Goal: Task Accomplishment & Management: Use online tool/utility

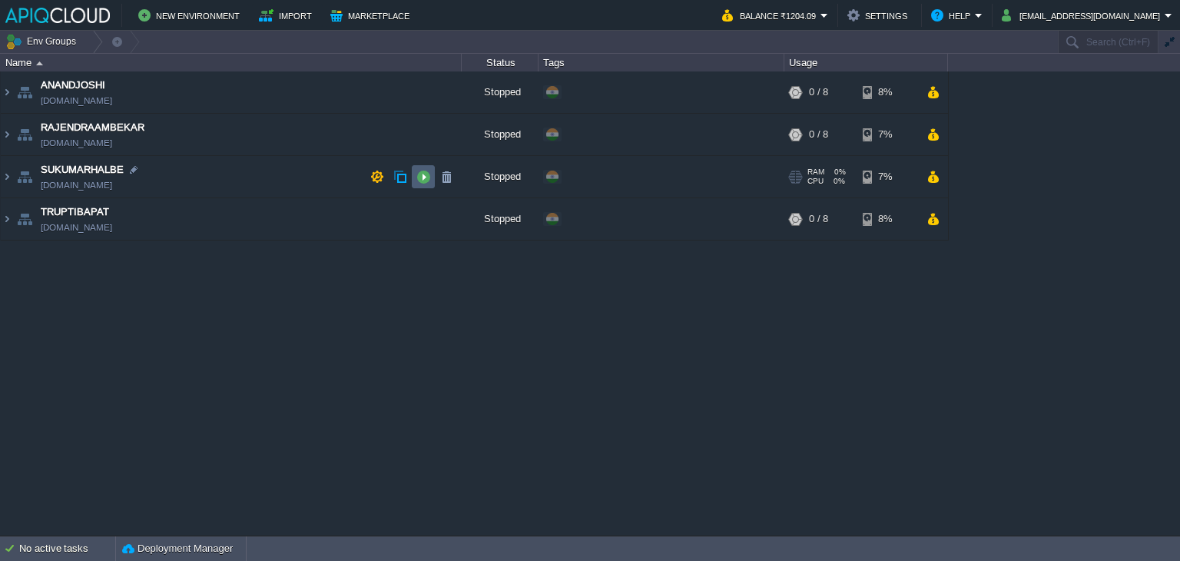
click at [423, 175] on button "button" at bounding box center [423, 177] width 14 height 14
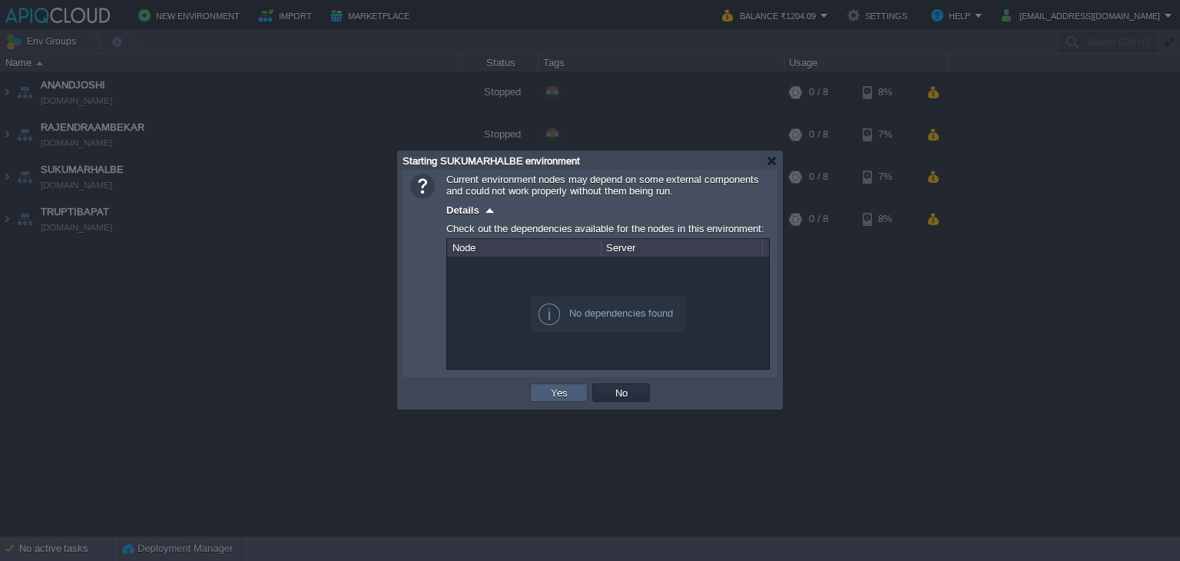
click at [538, 396] on td "Yes" at bounding box center [559, 392] width 58 height 18
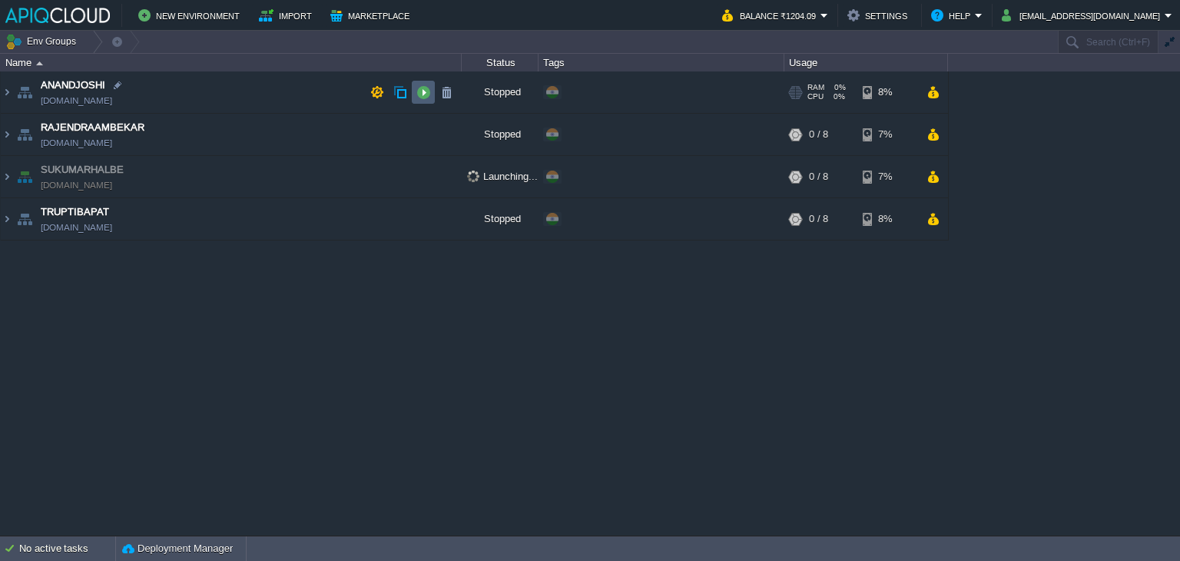
click at [425, 90] on button "button" at bounding box center [423, 92] width 14 height 14
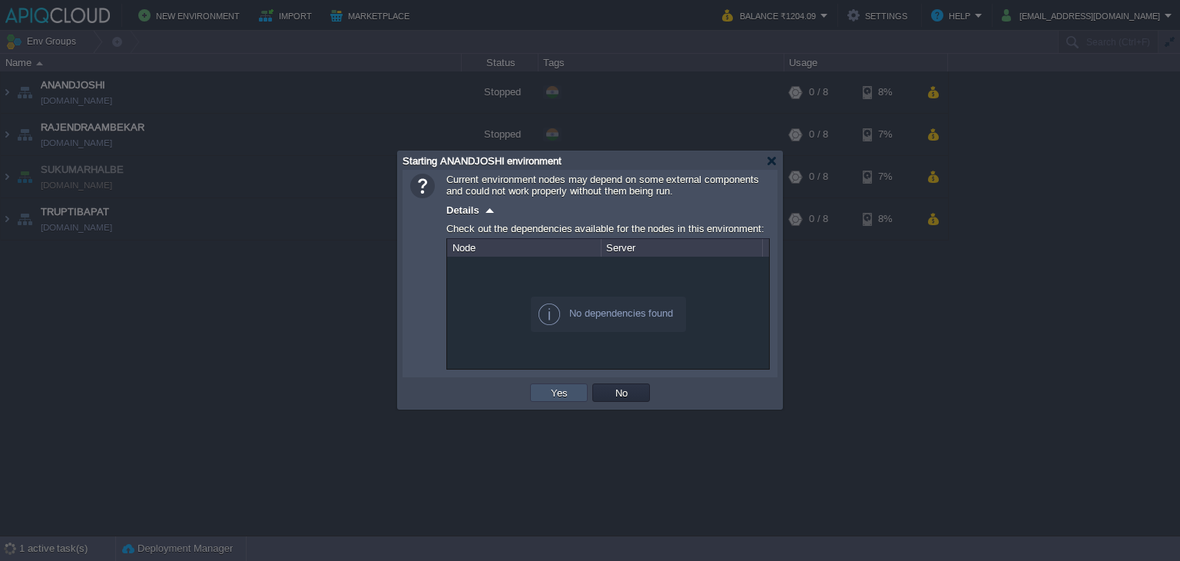
click at [565, 386] on button "Yes" at bounding box center [559, 393] width 26 height 14
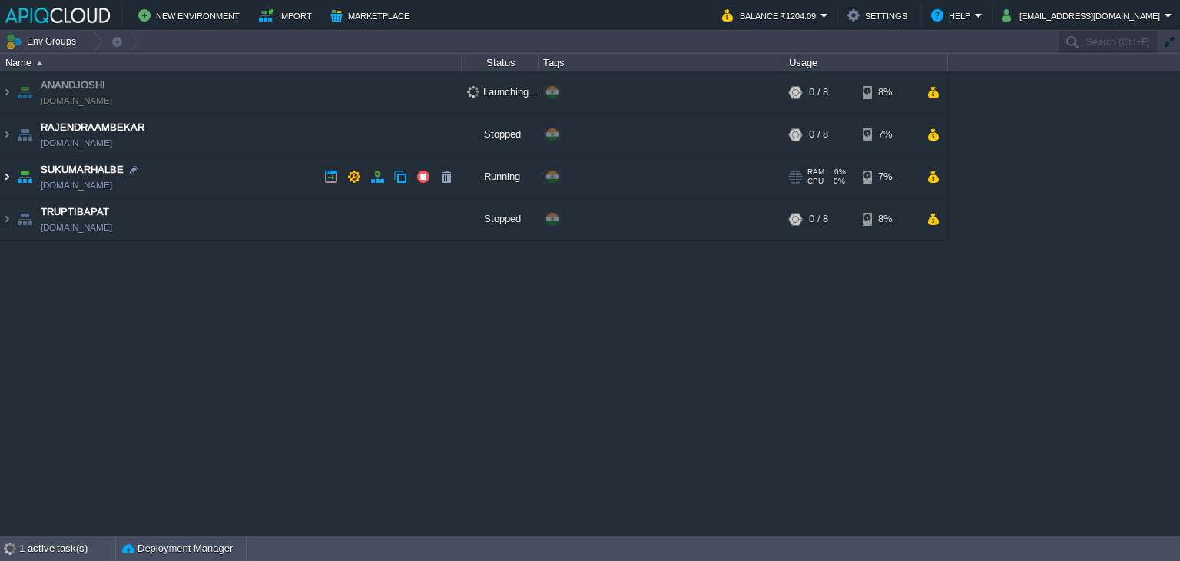
click at [5, 170] on img at bounding box center [7, 176] width 12 height 41
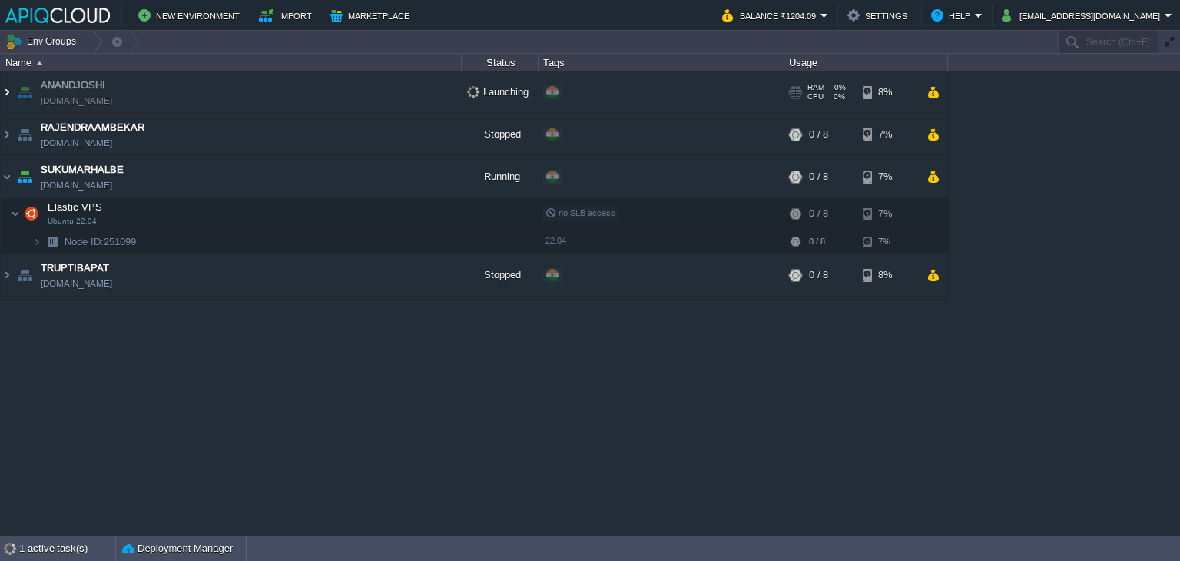
click at [5, 90] on img at bounding box center [7, 91] width 12 height 41
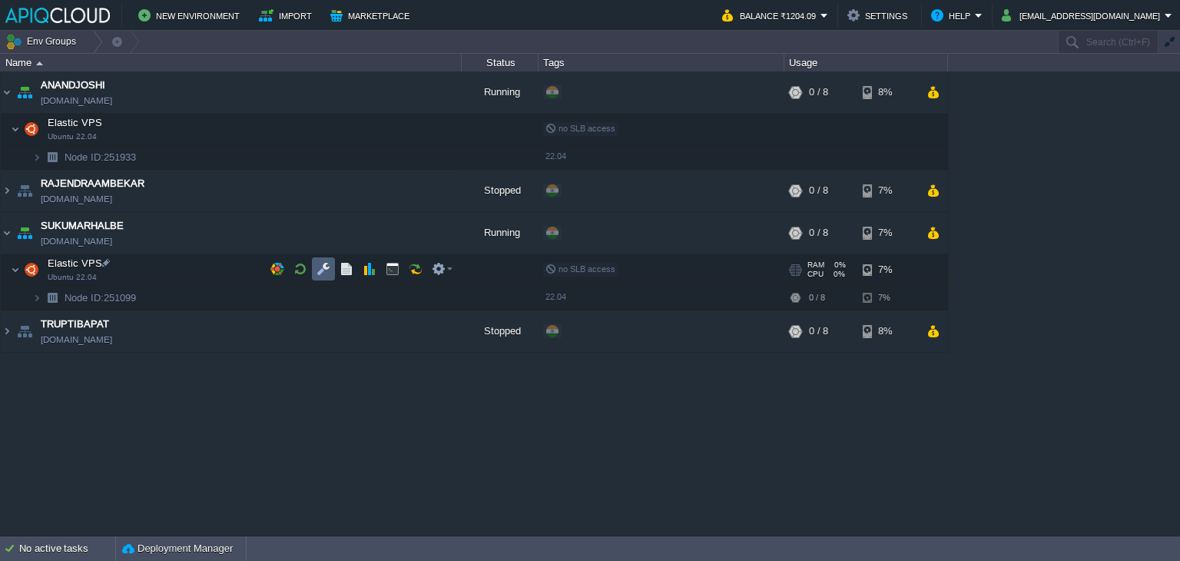
click at [322, 268] on button "button" at bounding box center [324, 269] width 14 height 14
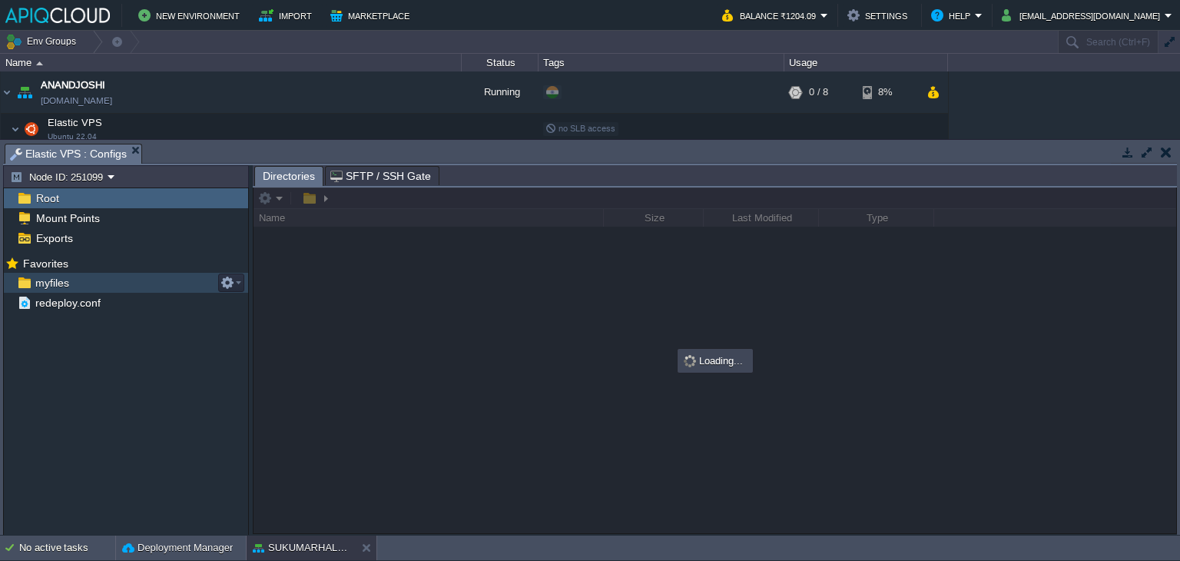
click at [58, 288] on span "myfiles" at bounding box center [51, 283] width 39 height 14
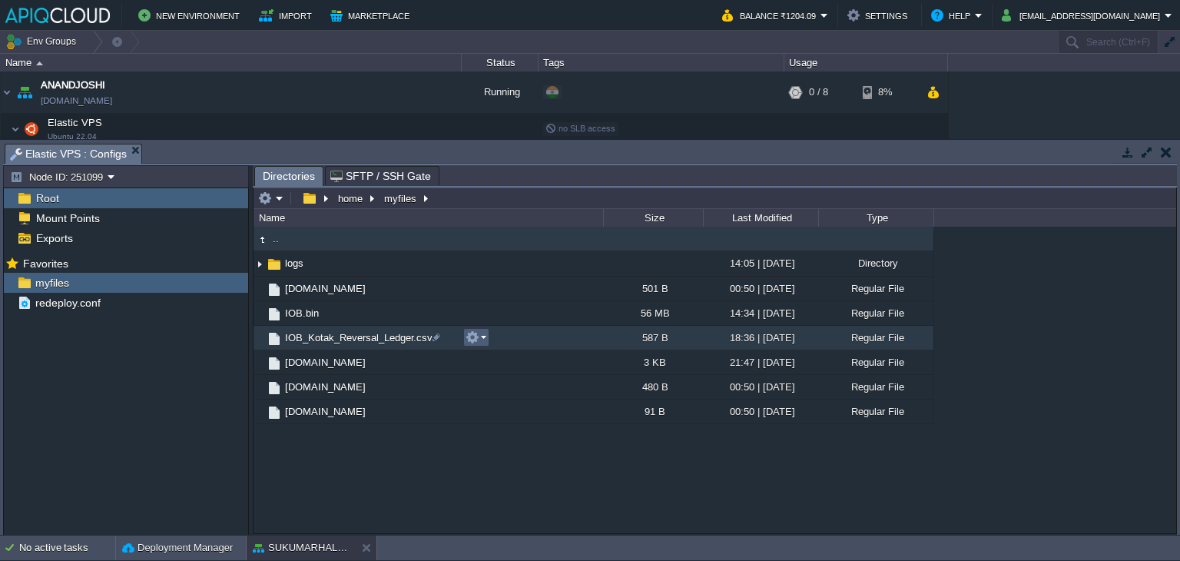
click at [479, 333] on em at bounding box center [476, 337] width 21 height 14
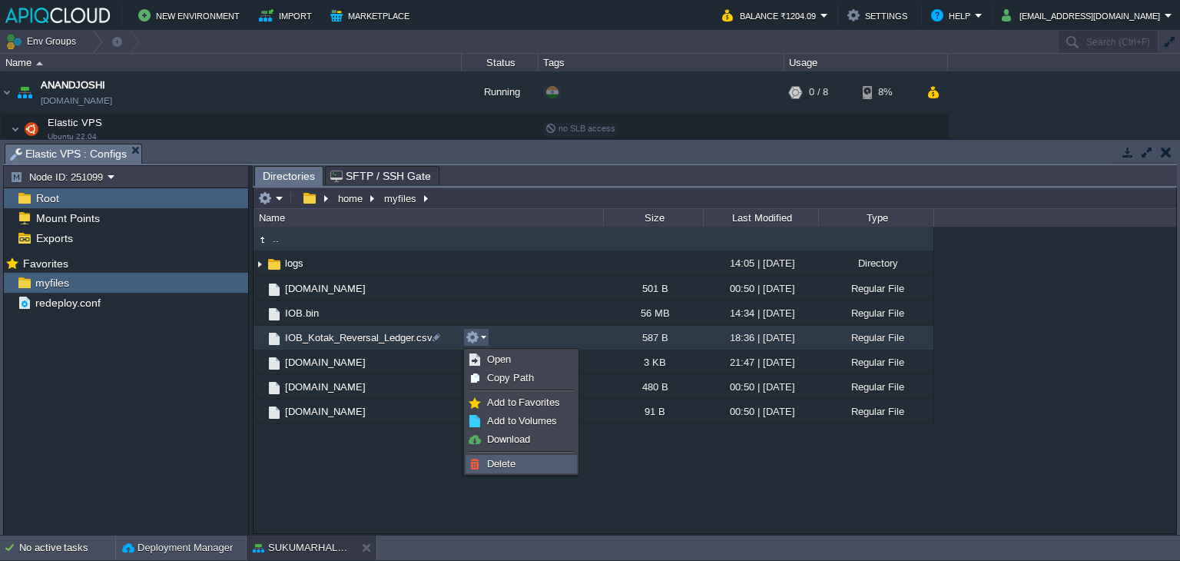
click at [504, 458] on span "Delete" at bounding box center [501, 464] width 28 height 12
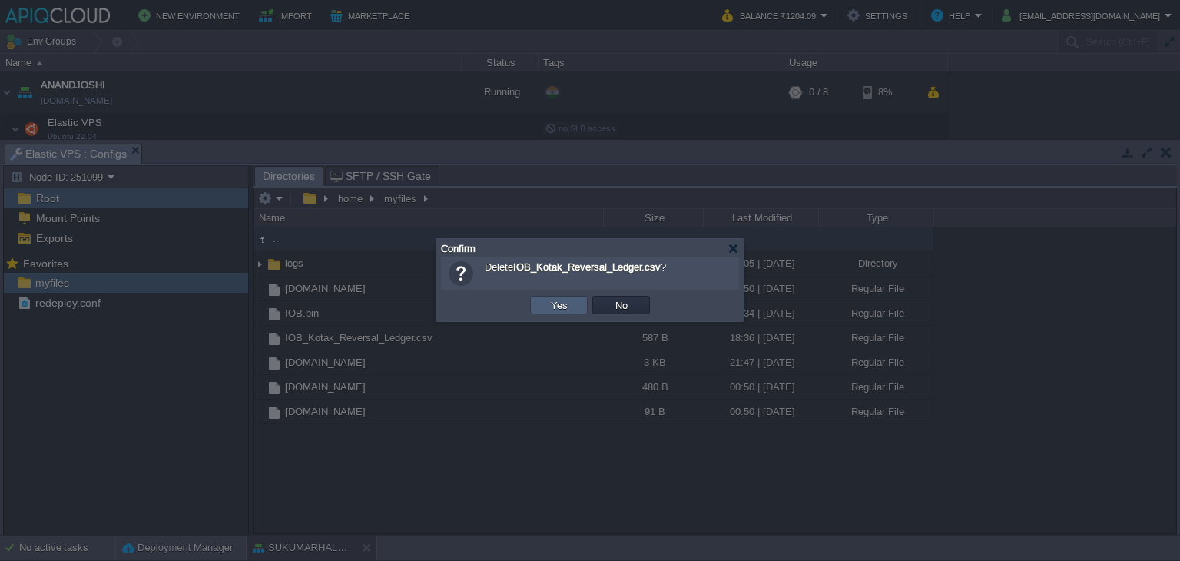
click at [562, 308] on button "Yes" at bounding box center [559, 305] width 26 height 14
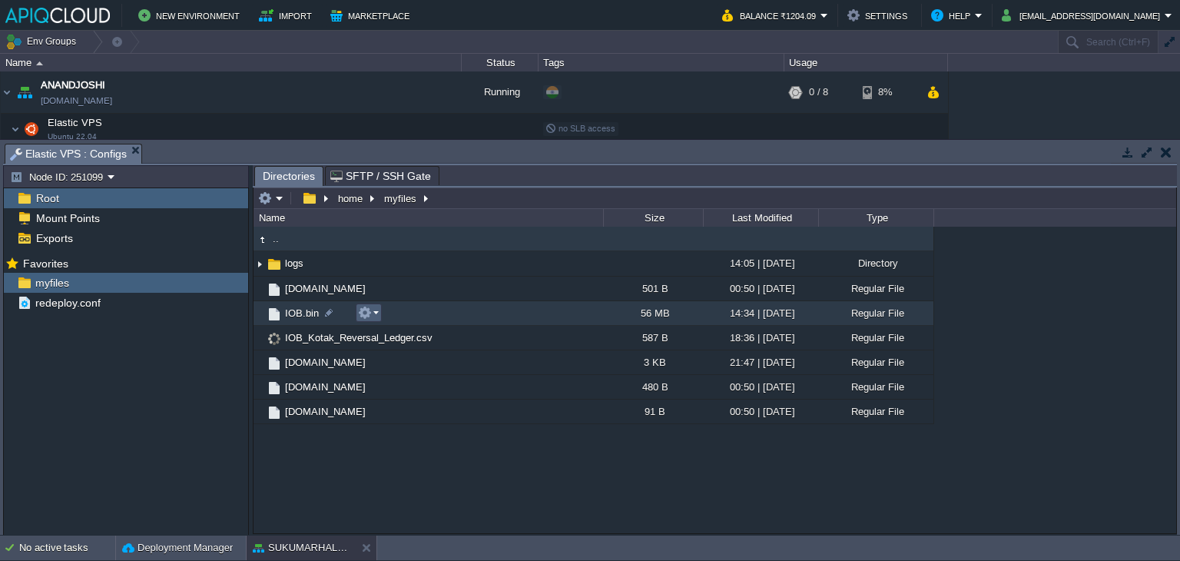
click at [374, 313] on em at bounding box center [368, 313] width 21 height 14
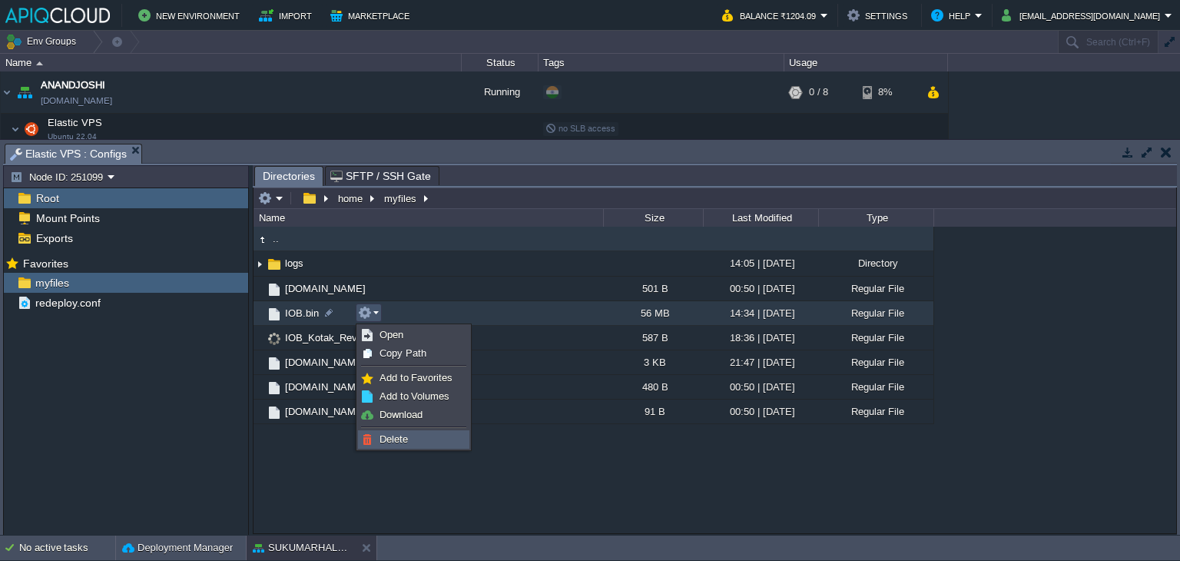
click at [400, 433] on span "Delete" at bounding box center [394, 439] width 28 height 12
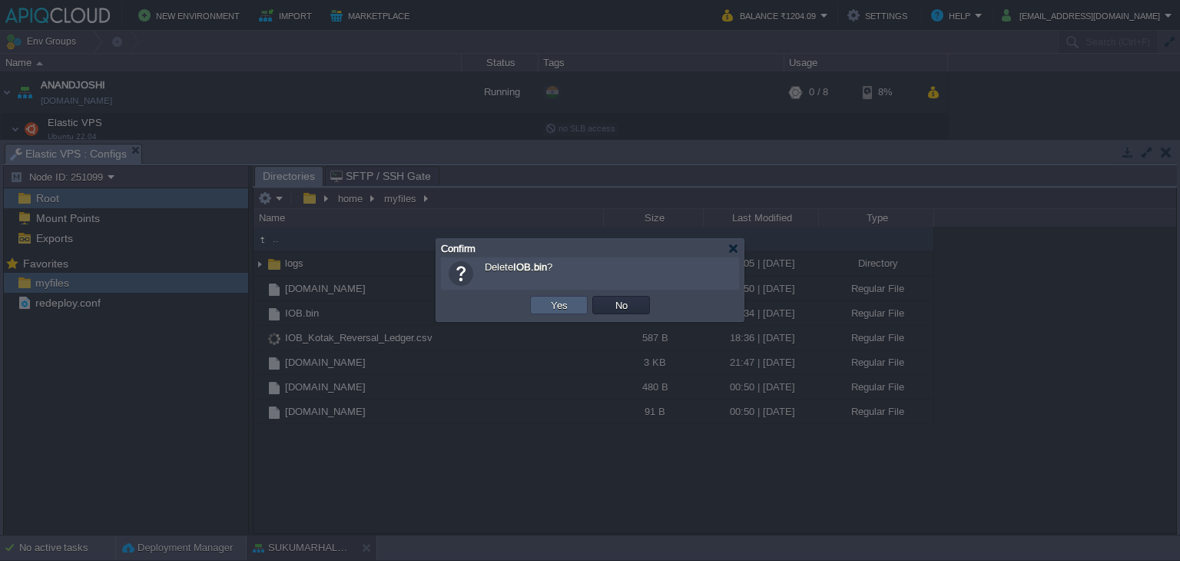
click at [545, 300] on td "Yes" at bounding box center [559, 305] width 58 height 18
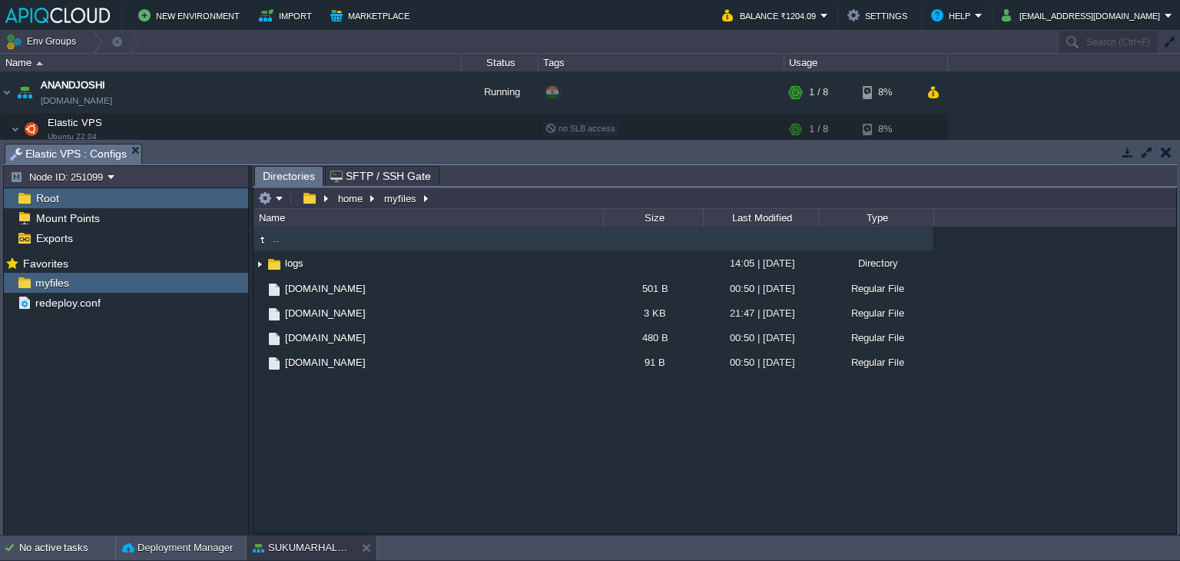
click at [1162, 152] on button "button" at bounding box center [1166, 152] width 11 height 14
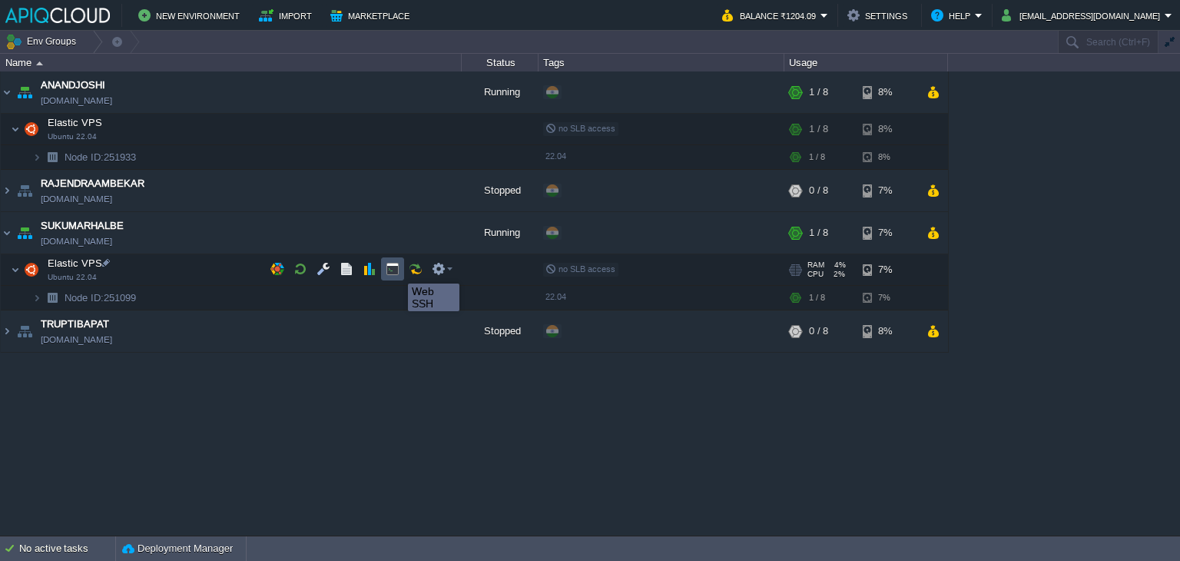
click at [390, 270] on button "button" at bounding box center [393, 269] width 14 height 14
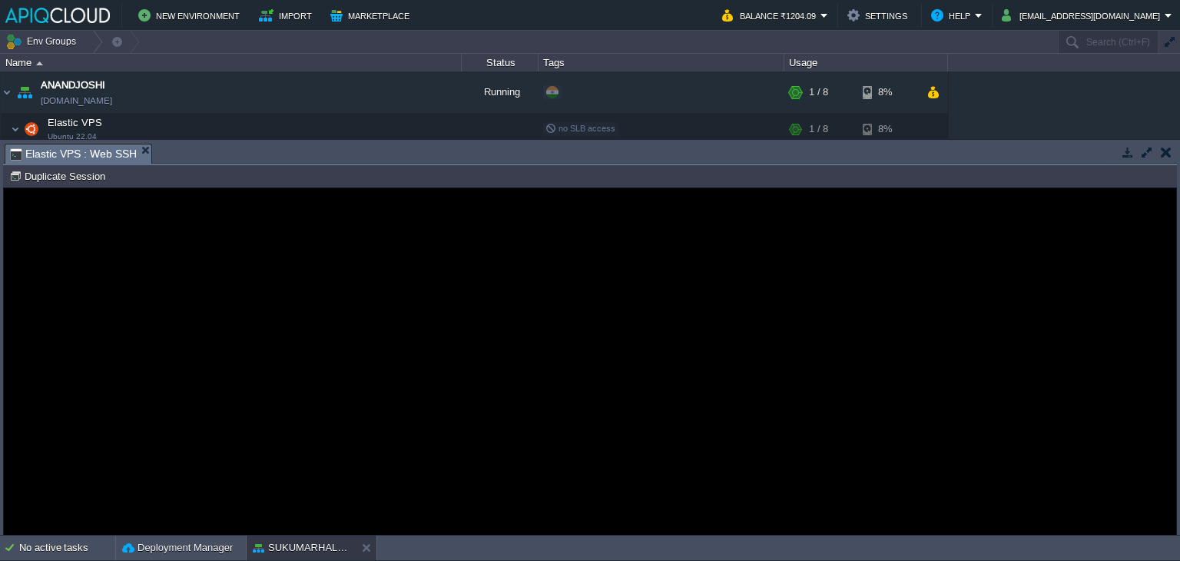
type input "#000000"
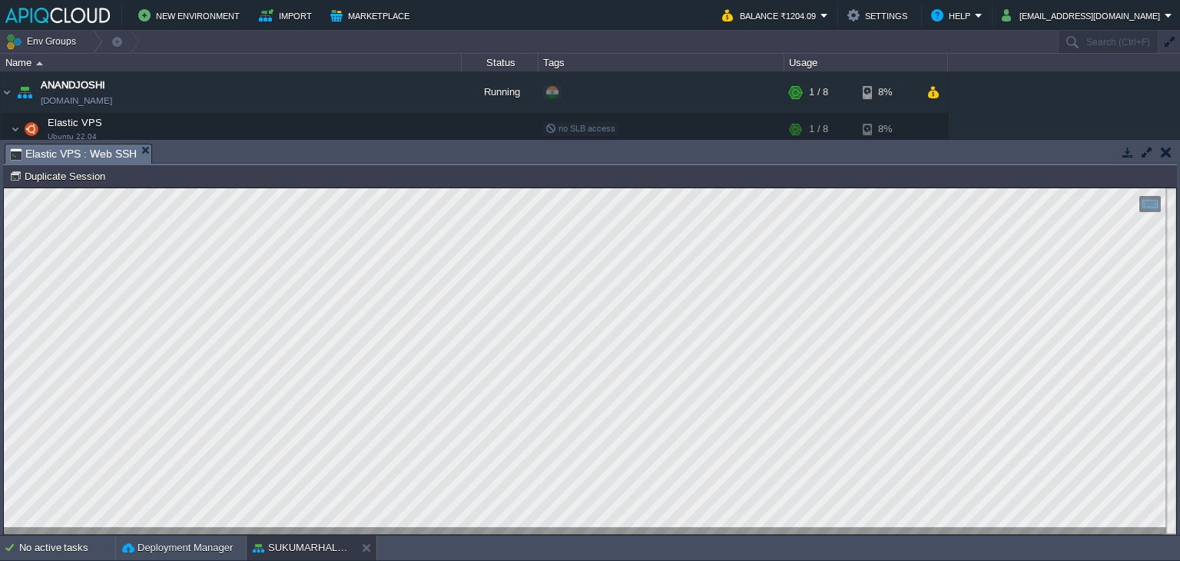
click at [1166, 150] on button "button" at bounding box center [1166, 152] width 11 height 14
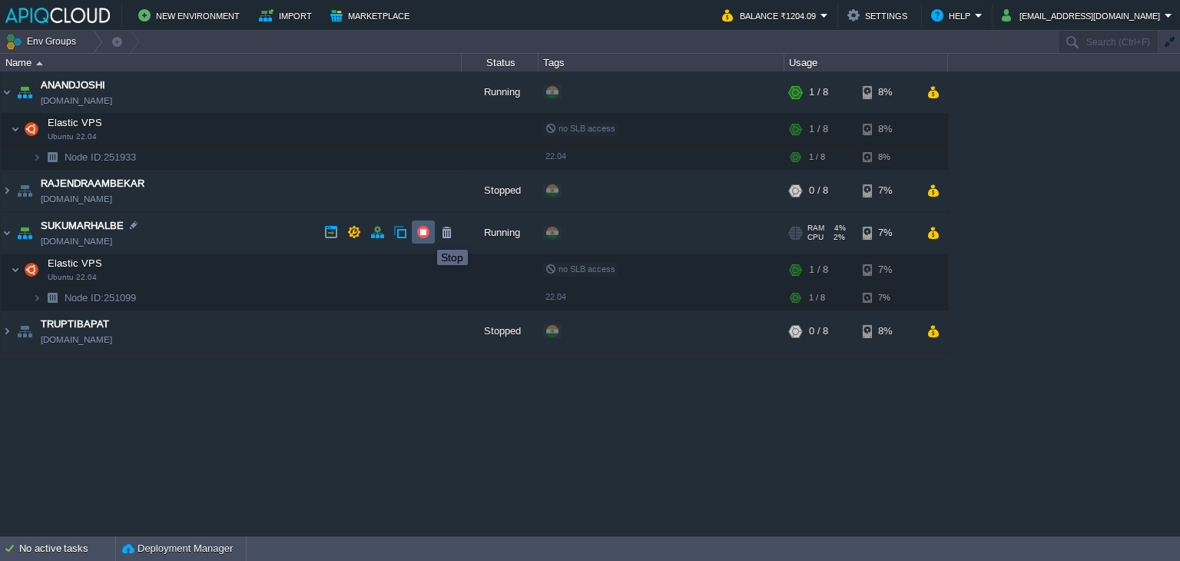
click at [426, 234] on button "button" at bounding box center [423, 232] width 14 height 14
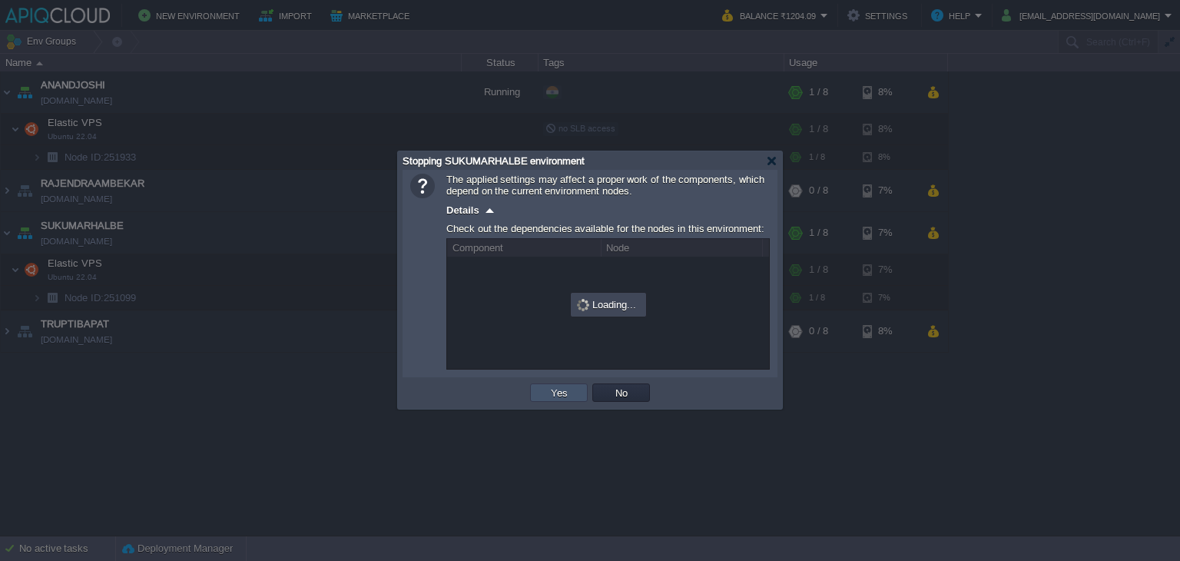
click at [565, 394] on button "Yes" at bounding box center [559, 393] width 26 height 14
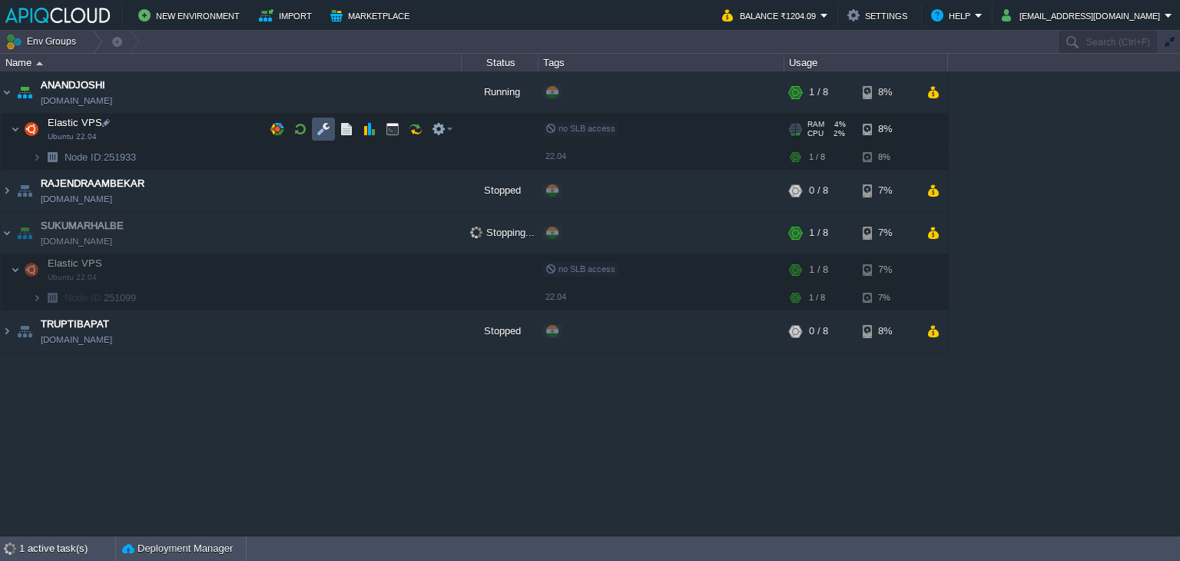
click at [319, 131] on button "button" at bounding box center [324, 129] width 14 height 14
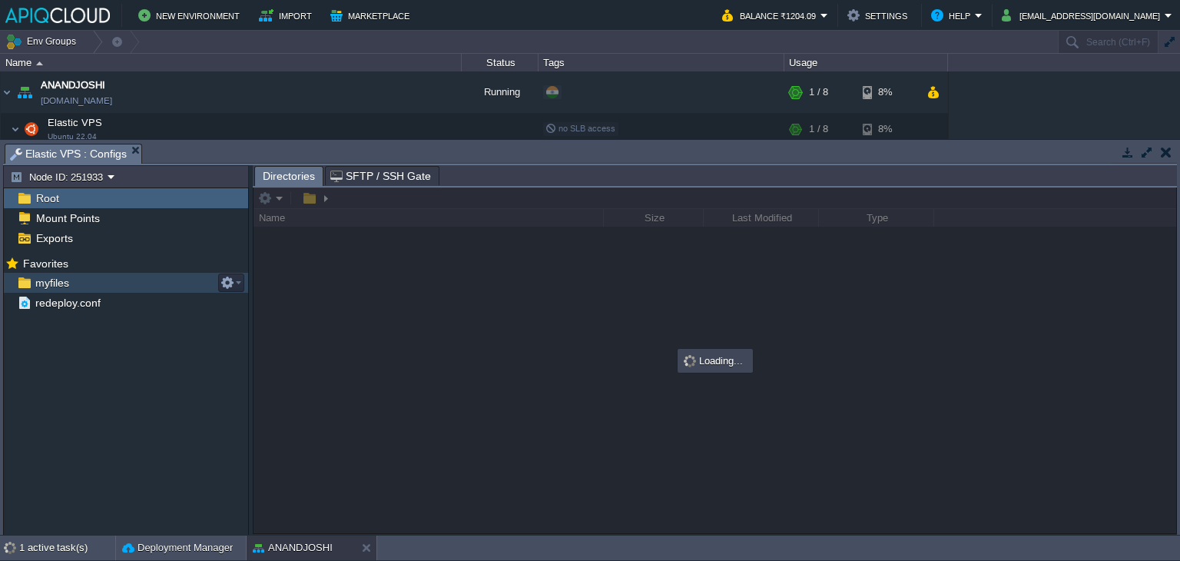
click at [41, 277] on span "myfiles" at bounding box center [51, 283] width 39 height 14
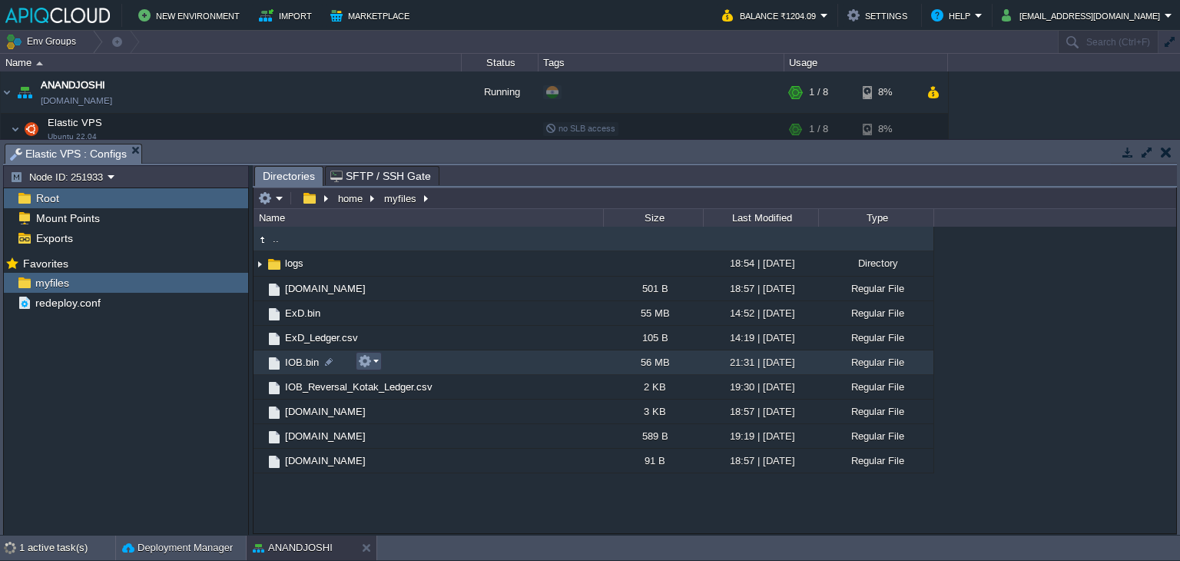
click at [366, 362] on button "button" at bounding box center [365, 361] width 14 height 14
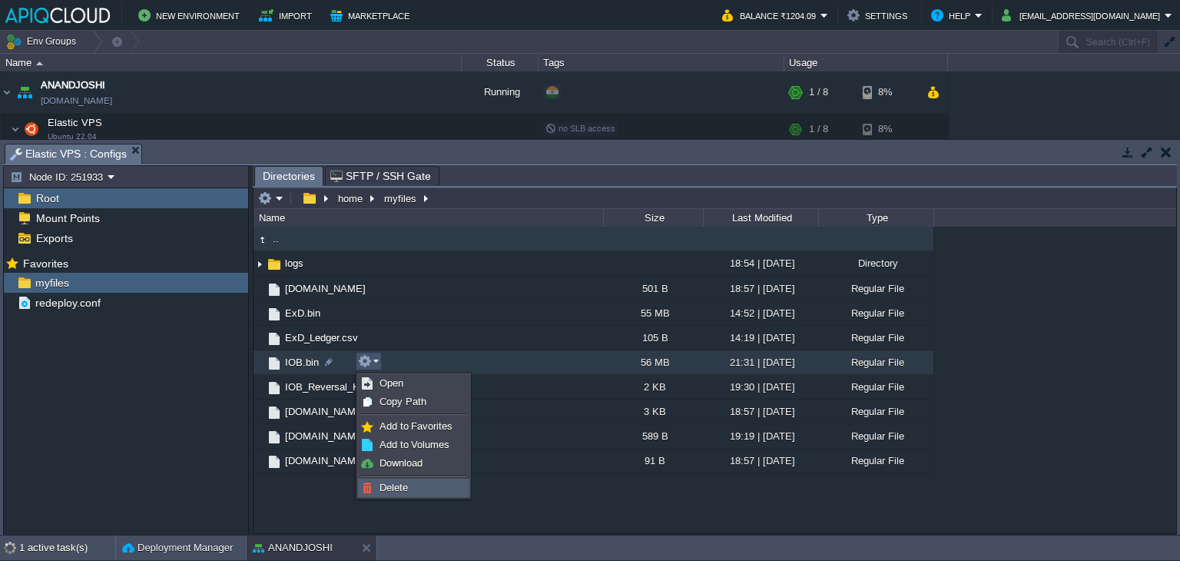
click at [388, 482] on span "Delete" at bounding box center [394, 488] width 28 height 12
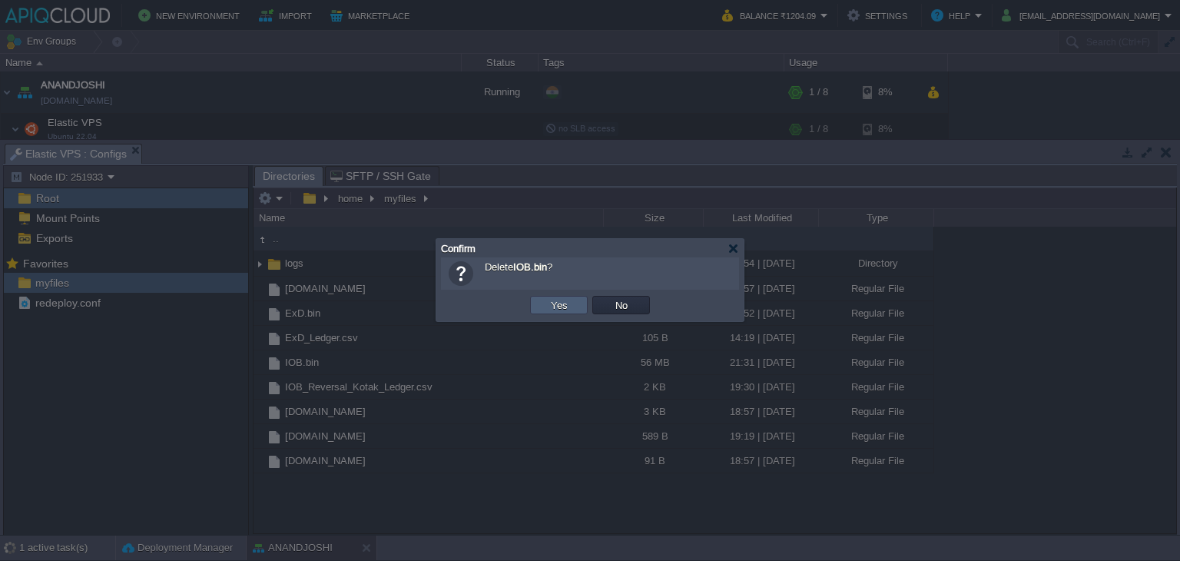
click at [562, 307] on button "Yes" at bounding box center [559, 305] width 26 height 14
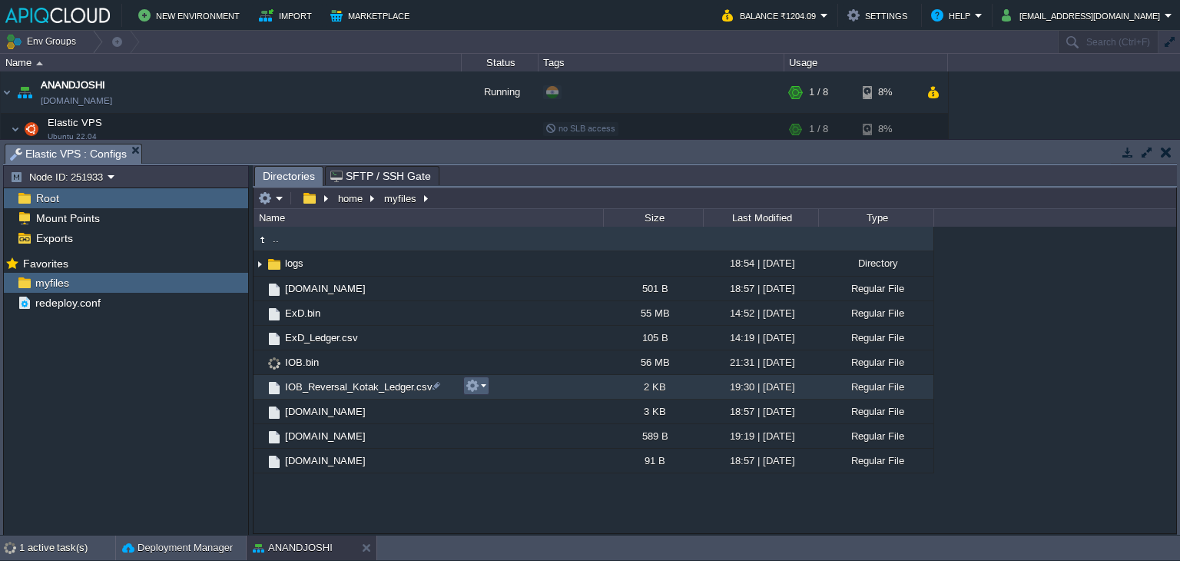
click at [476, 382] on button "button" at bounding box center [473, 386] width 14 height 14
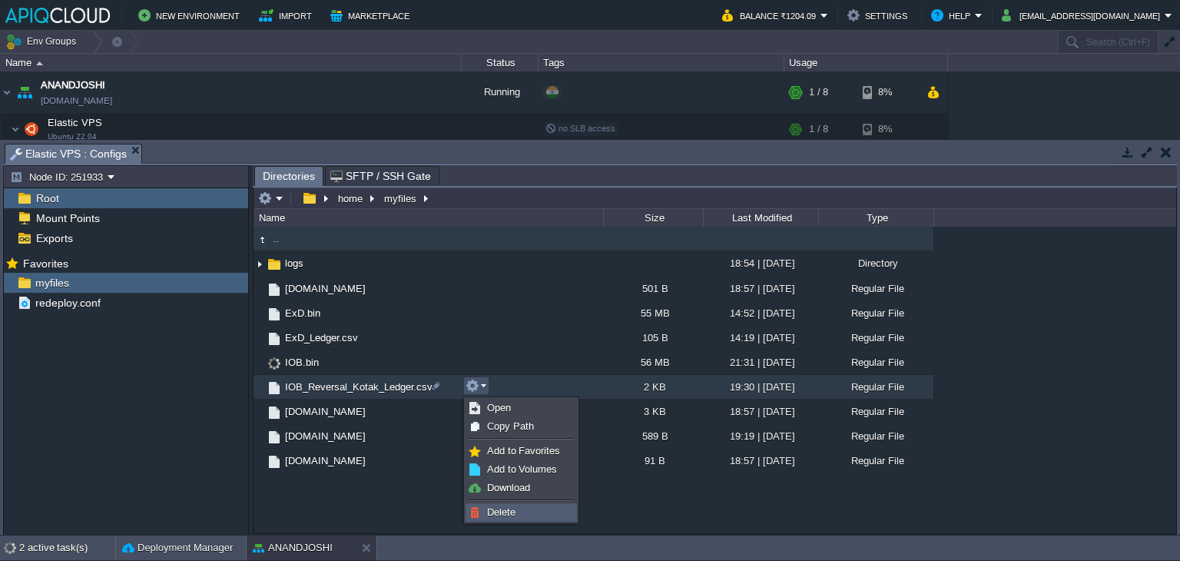
click at [496, 511] on span "Delete" at bounding box center [501, 512] width 28 height 12
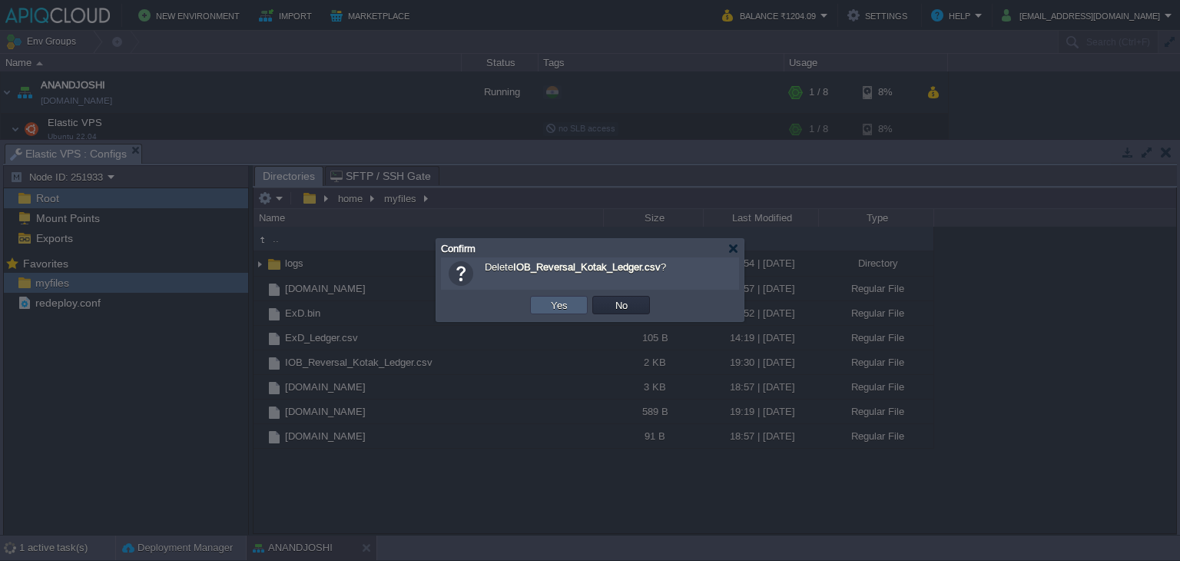
click at [561, 307] on button "Yes" at bounding box center [559, 305] width 26 height 14
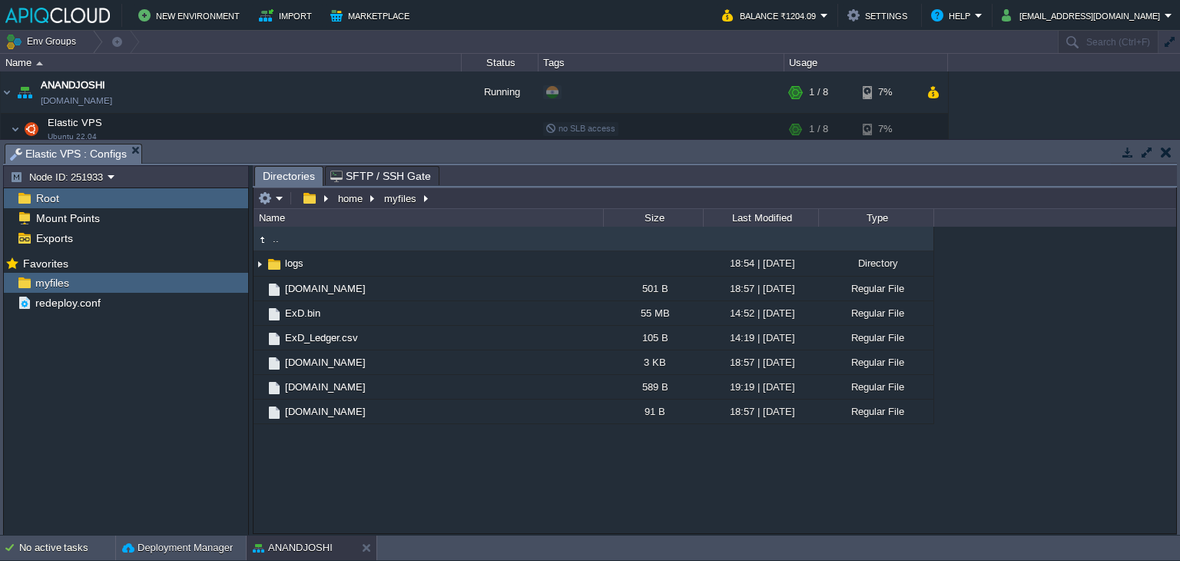
click at [1166, 154] on button "button" at bounding box center [1166, 152] width 11 height 14
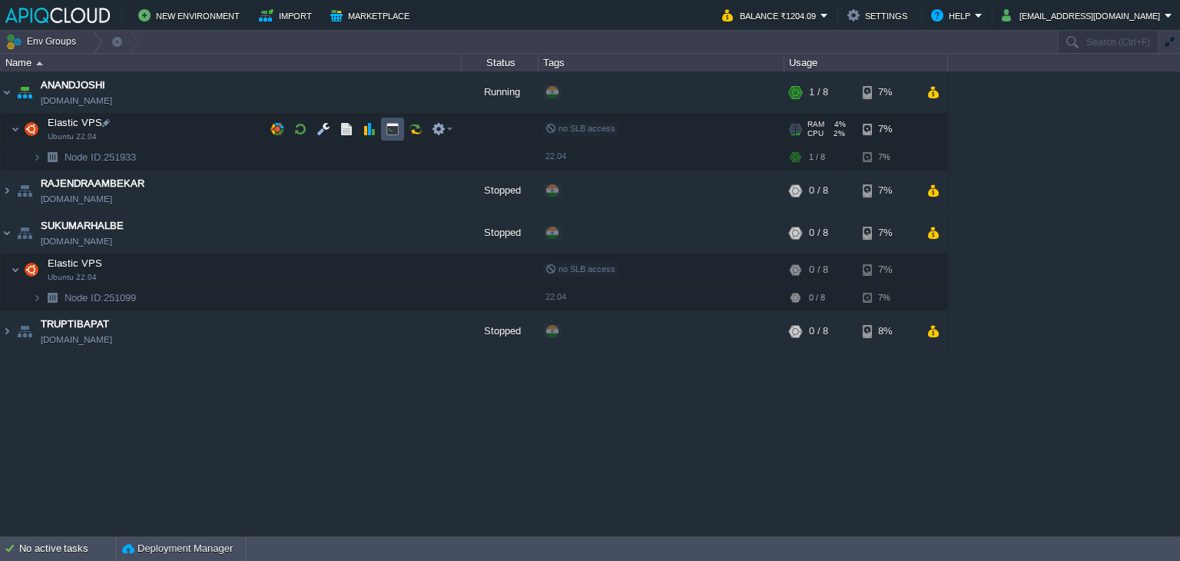
click at [391, 126] on button "button" at bounding box center [393, 129] width 14 height 14
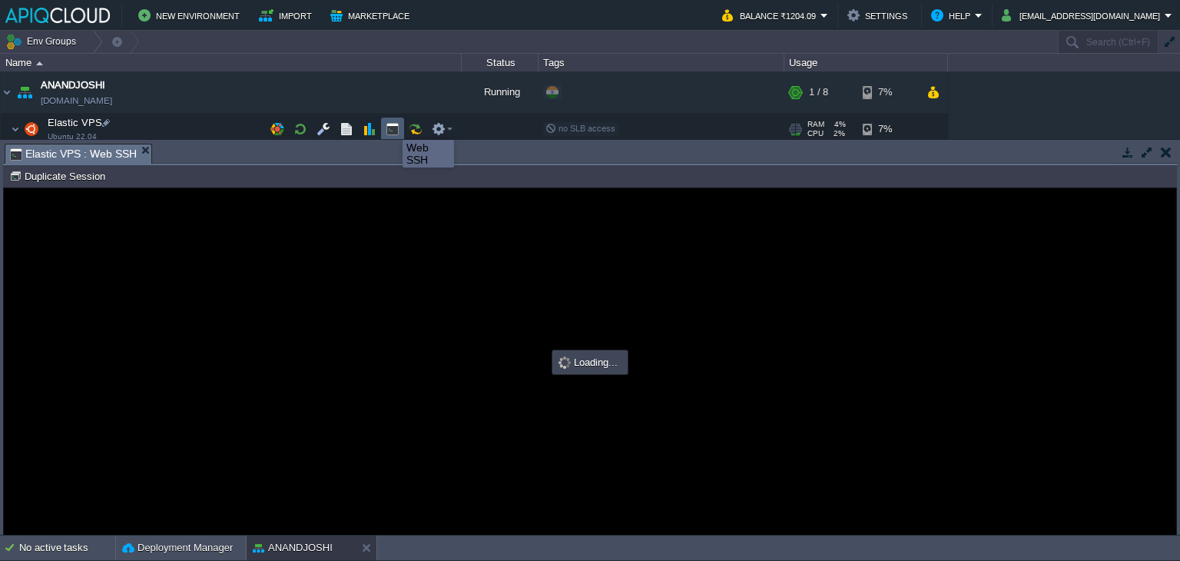
type input "#000000"
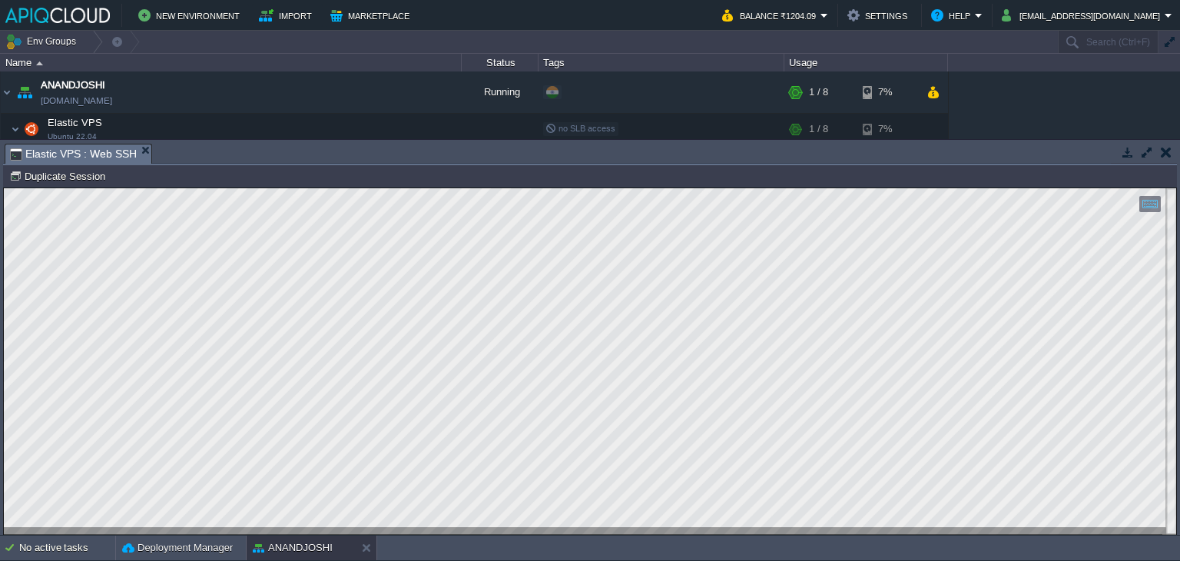
click at [1162, 147] on button "button" at bounding box center [1166, 152] width 11 height 14
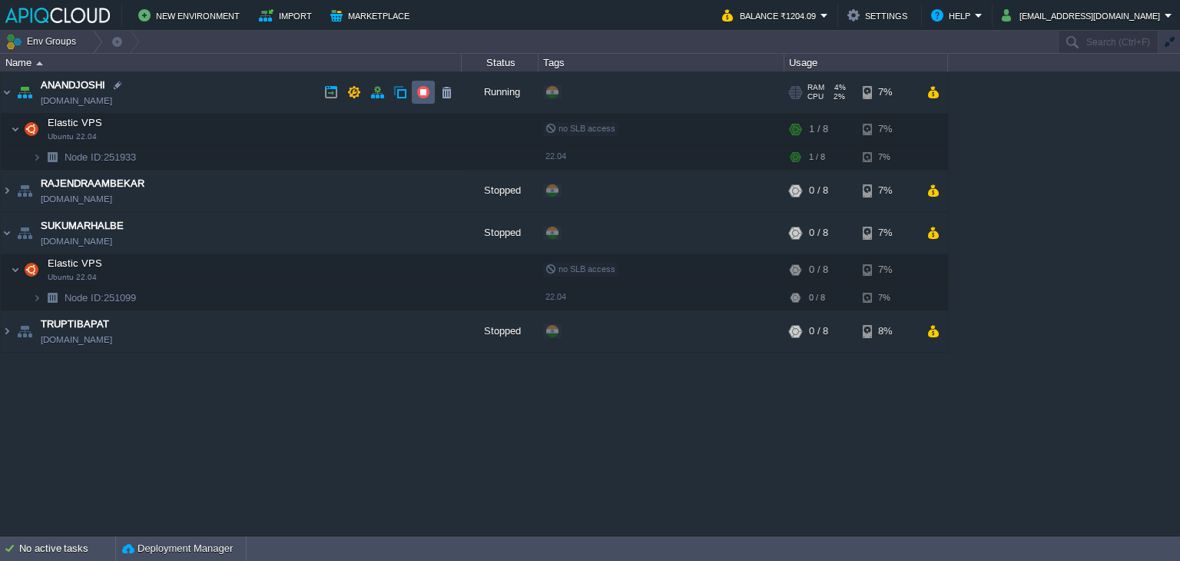
click at [420, 93] on button "button" at bounding box center [423, 92] width 14 height 14
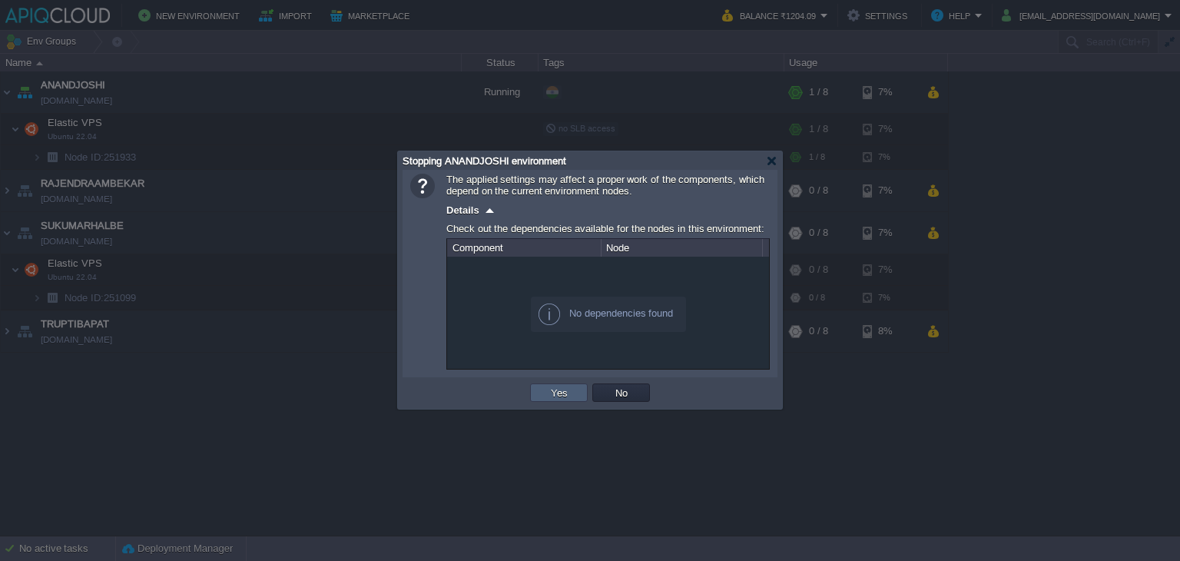
click at [556, 388] on button "Yes" at bounding box center [559, 393] width 26 height 14
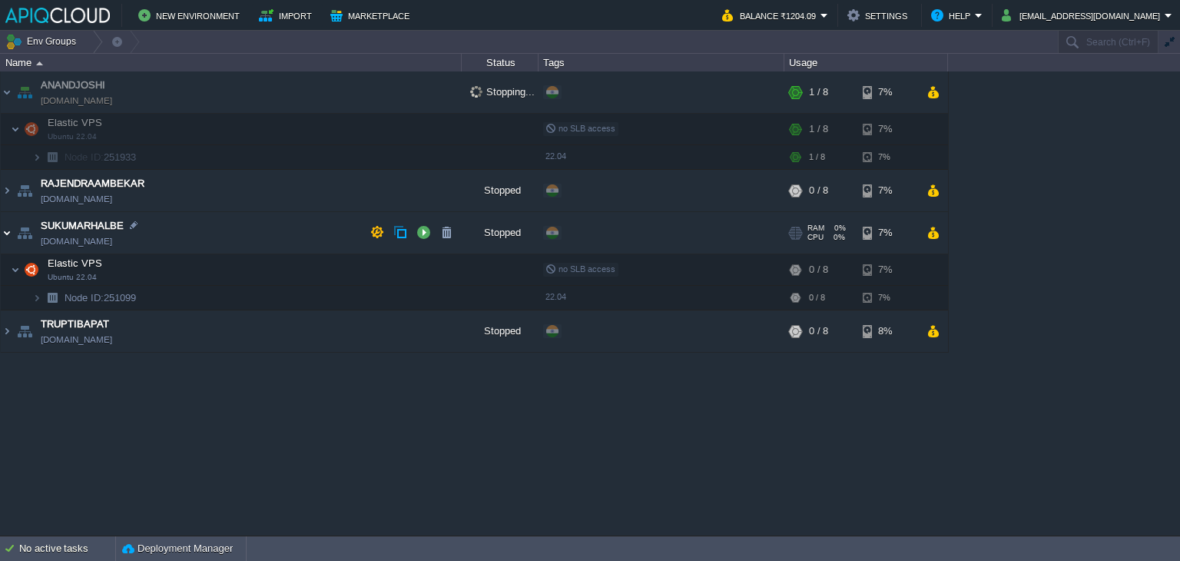
click at [7, 229] on img at bounding box center [7, 232] width 12 height 41
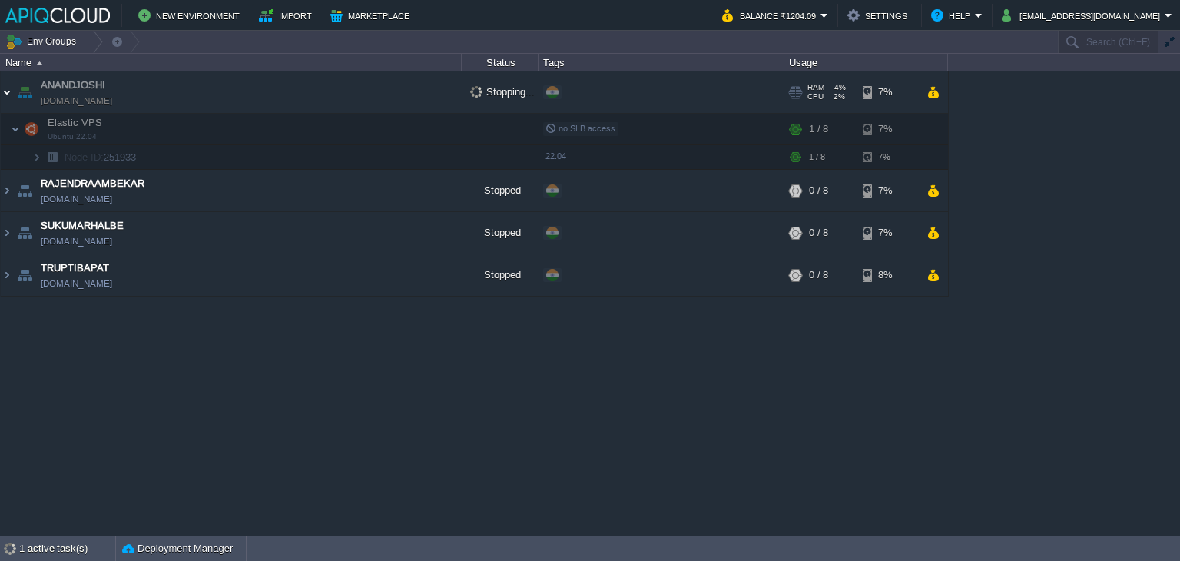
click at [7, 93] on img at bounding box center [7, 91] width 12 height 41
